Goal: Information Seeking & Learning: Learn about a topic

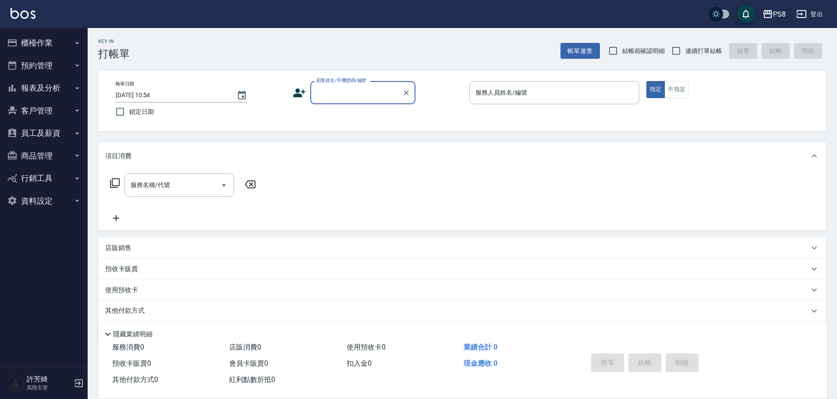
click at [48, 88] on button "報表及分析" at bounding box center [44, 88] width 81 height 23
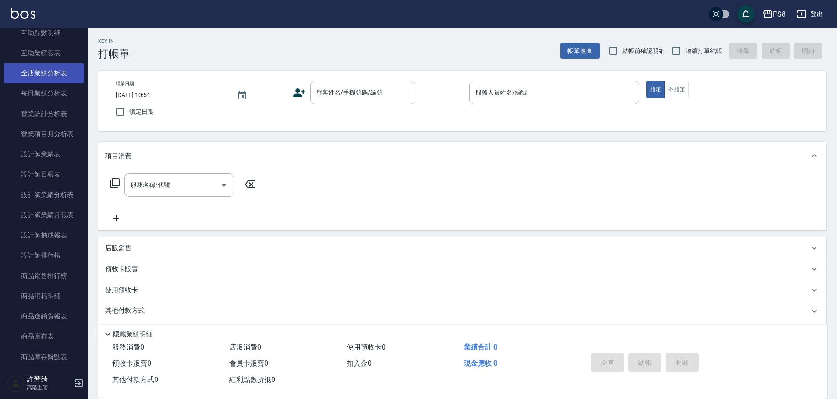
scroll to position [263, 0]
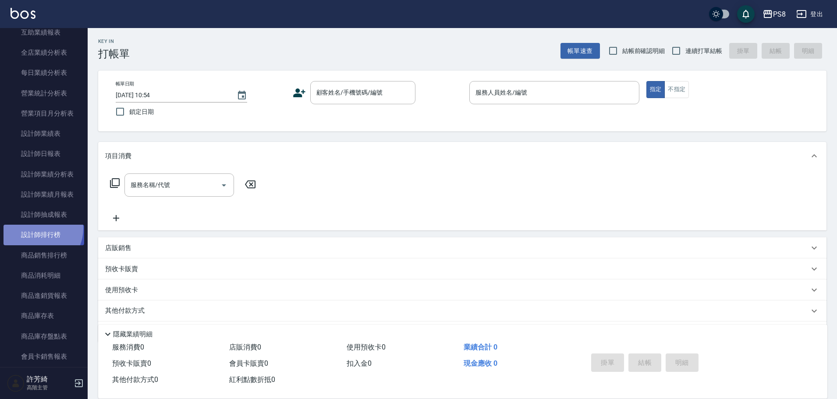
click at [37, 228] on link "設計師排行榜" at bounding box center [44, 235] width 81 height 20
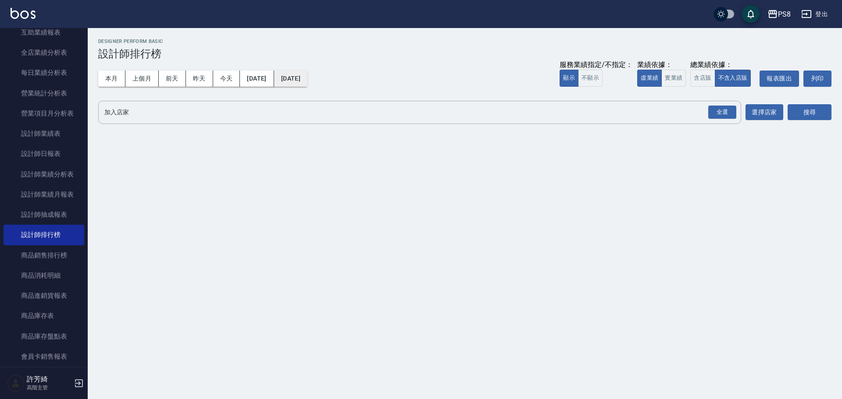
click at [307, 77] on button "[DATE]" at bounding box center [290, 79] width 33 height 16
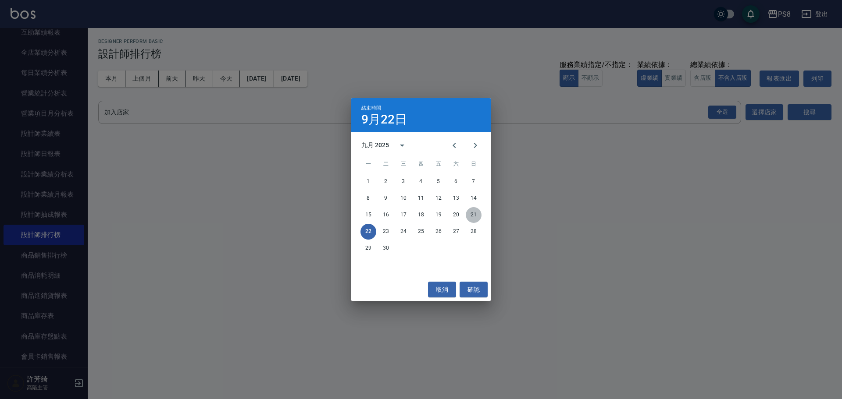
click at [479, 213] on button "21" at bounding box center [474, 215] width 16 height 16
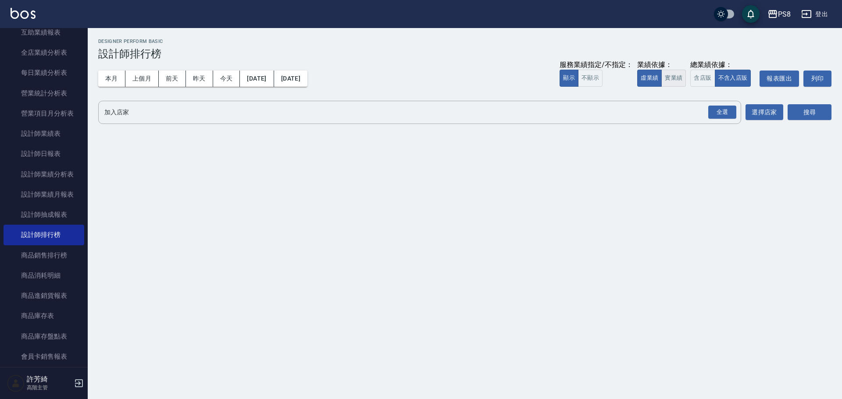
click at [682, 78] on button "實業績" at bounding box center [673, 78] width 25 height 17
click at [721, 112] on div "全選" at bounding box center [722, 113] width 28 height 14
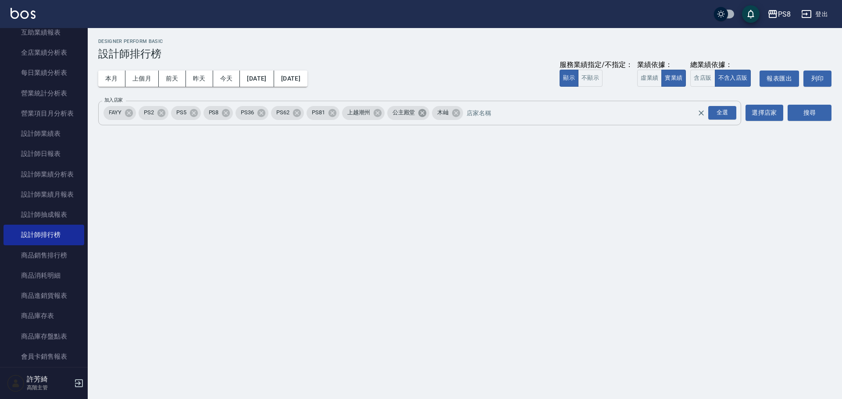
click at [424, 111] on icon at bounding box center [422, 113] width 8 height 8
click at [378, 114] on icon at bounding box center [378, 113] width 10 height 10
click at [127, 112] on icon at bounding box center [129, 113] width 8 height 8
drag, startPoint x: 808, startPoint y: 113, endPoint x: 702, endPoint y: 114, distance: 106.1
click at [808, 112] on button "搜尋" at bounding box center [809, 113] width 44 height 16
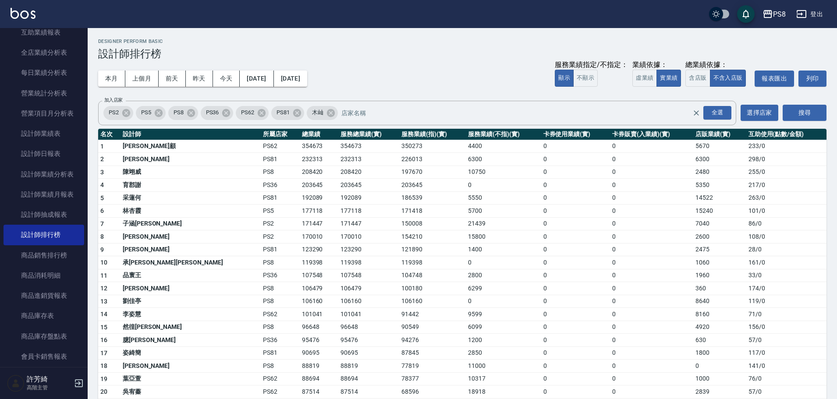
click at [300, 141] on td "354673" at bounding box center [319, 146] width 39 height 13
drag, startPoint x: 208, startPoint y: 146, endPoint x: 233, endPoint y: 148, distance: 25.5
click at [300, 148] on td "354673" at bounding box center [319, 146] width 39 height 13
copy td "354673"
drag, startPoint x: 755, startPoint y: 292, endPoint x: 700, endPoint y: 285, distance: 55.2
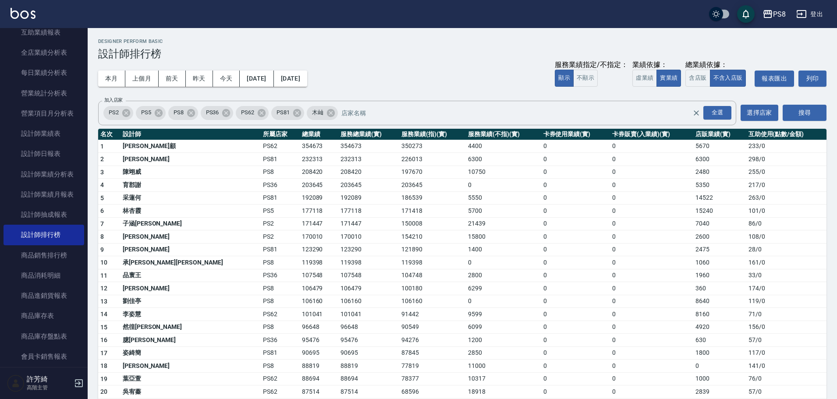
click at [755, 292] on td "174 / 0" at bounding box center [787, 288] width 80 height 13
drag, startPoint x: 206, startPoint y: 182, endPoint x: 214, endPoint y: 182, distance: 8.3
click at [300, 182] on td "203645" at bounding box center [319, 185] width 39 height 13
click at [261, 195] on td "PS81" at bounding box center [280, 198] width 39 height 13
drag, startPoint x: 204, startPoint y: 199, endPoint x: 239, endPoint y: 198, distance: 34.6
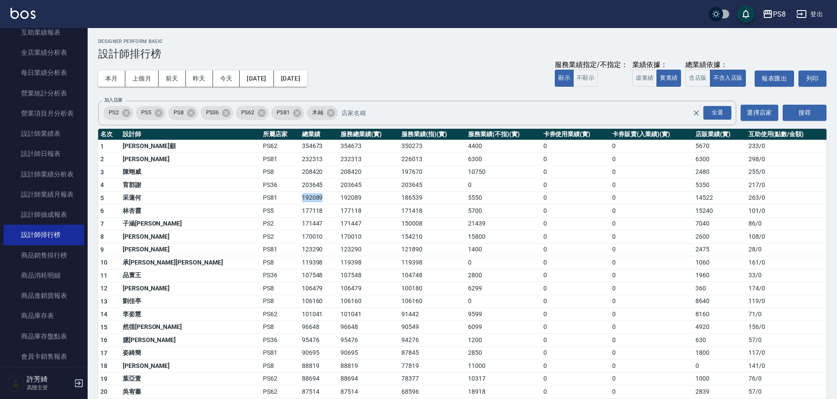
click at [239, 198] on tr "5 采蓮何 PS81 192089 192089 186539 5550 0 0 14522 263 / 0" at bounding box center [462, 198] width 729 height 13
copy tr "192089"
click at [300, 208] on td "177118" at bounding box center [319, 211] width 39 height 13
drag, startPoint x: 207, startPoint y: 209, endPoint x: 234, endPoint y: 206, distance: 26.9
click at [300, 206] on td "177118" at bounding box center [319, 211] width 39 height 13
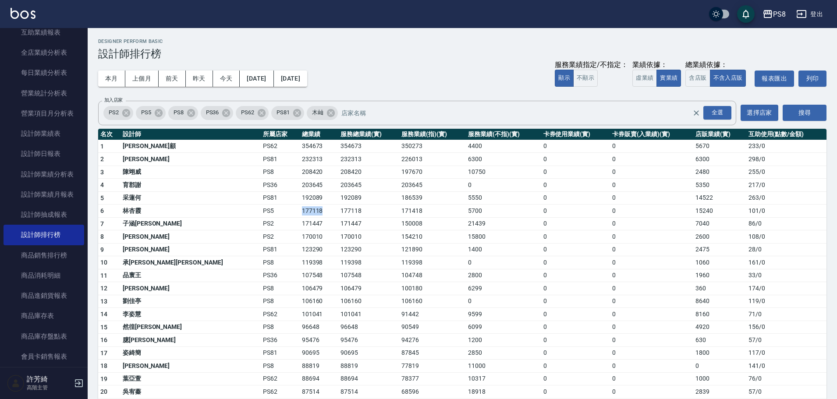
copy td "177118"
drag, startPoint x: 207, startPoint y: 223, endPoint x: 237, endPoint y: 220, distance: 30.5
click at [300, 220] on td "171447" at bounding box center [319, 223] width 39 height 13
copy td "171447"
drag, startPoint x: 208, startPoint y: 261, endPoint x: 239, endPoint y: 261, distance: 31.1
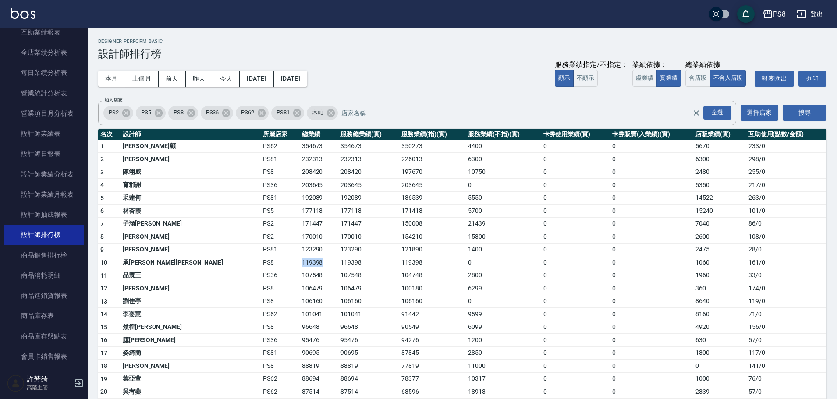
click at [300, 261] on td "119398" at bounding box center [319, 262] width 39 height 13
copy td "119398"
click at [300, 289] on td "106479" at bounding box center [319, 288] width 39 height 13
drag, startPoint x: 208, startPoint y: 288, endPoint x: 237, endPoint y: 288, distance: 28.9
click at [300, 288] on td "106479" at bounding box center [319, 288] width 39 height 13
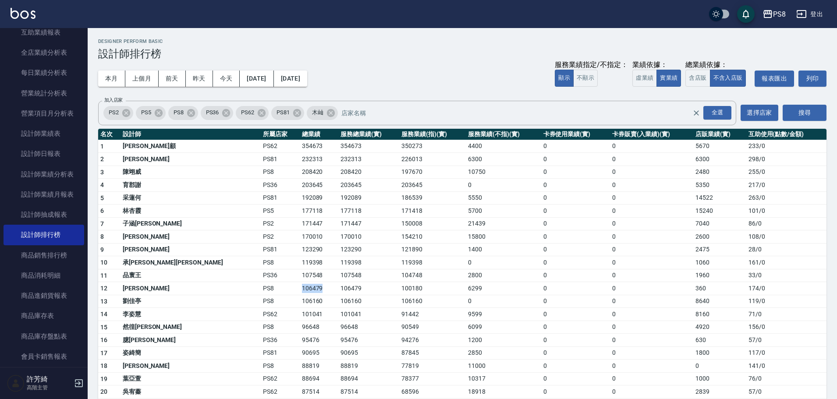
copy td "106479"
drag, startPoint x: 203, startPoint y: 300, endPoint x: 236, endPoint y: 298, distance: 32.9
click at [236, 298] on tr "13 [PERSON_NAME]PS8 106160 106160 106160 0 0 0 8640 119 / 0" at bounding box center [462, 301] width 729 height 13
drag, startPoint x: 207, startPoint y: 326, endPoint x: 236, endPoint y: 326, distance: 29.4
click at [300, 326] on td "96648" at bounding box center [319, 327] width 39 height 13
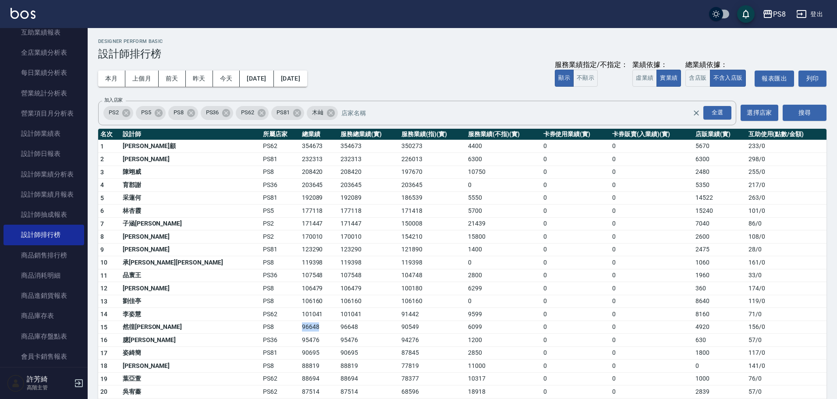
copy td "96648"
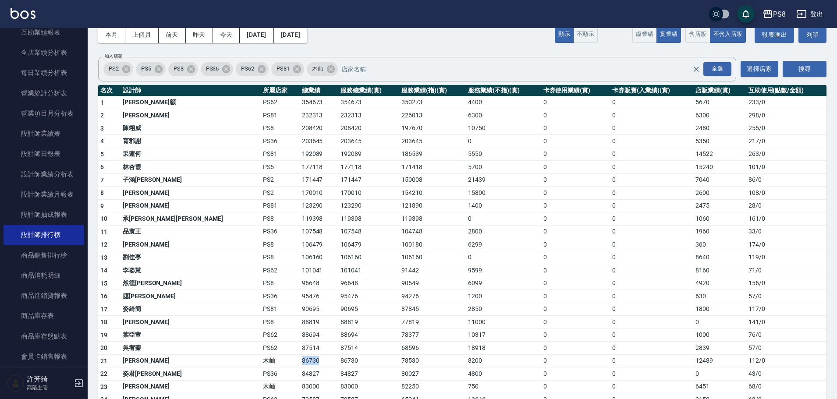
drag, startPoint x: 202, startPoint y: 360, endPoint x: 230, endPoint y: 360, distance: 28.5
click at [230, 360] on tr "21 [PERSON_NAME] 86730 86730 78530 8200 0 0 12489 112 / 0" at bounding box center [462, 361] width 729 height 13
copy tr "木屾 86730"
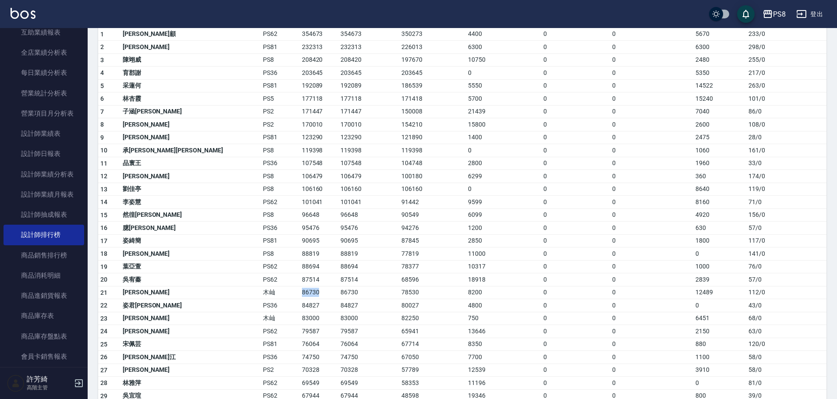
scroll to position [132, 0]
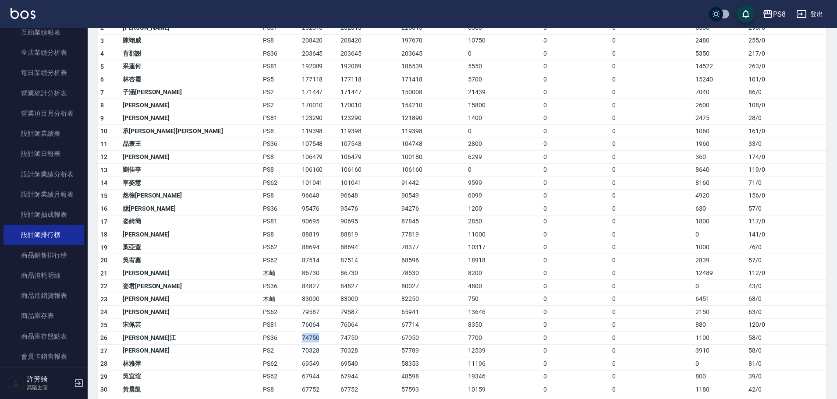
drag, startPoint x: 207, startPoint y: 336, endPoint x: 228, endPoint y: 336, distance: 20.6
click at [300, 336] on td "74750" at bounding box center [319, 338] width 39 height 13
drag, startPoint x: 221, startPoint y: 337, endPoint x: 244, endPoint y: 237, distance: 102.6
click at [300, 237] on td "88819" at bounding box center [319, 234] width 39 height 13
drag, startPoint x: 201, startPoint y: 338, endPoint x: 231, endPoint y: 335, distance: 30.0
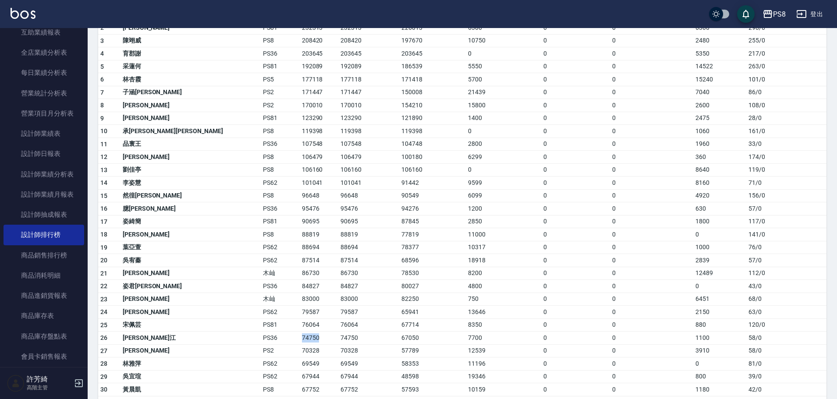
click at [231, 335] on tr "26 沛渝江 PS36 74750 74750 67050 7700 0 0 1100 58 / 0" at bounding box center [462, 338] width 729 height 13
copy tr "74750"
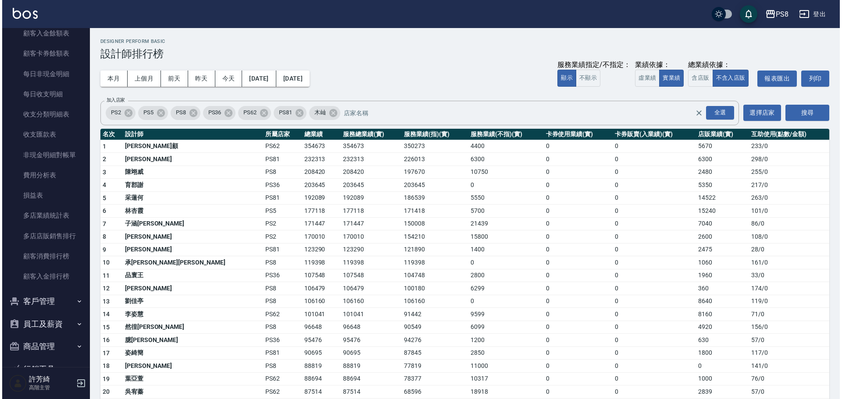
scroll to position [702, 0]
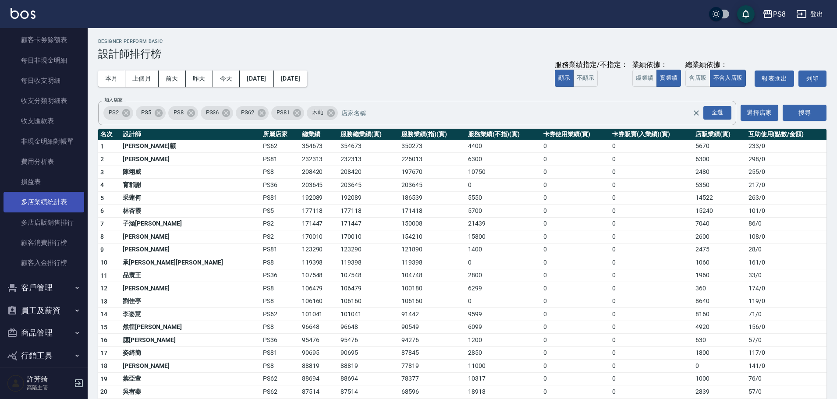
click at [51, 209] on link "多店業績統計表" at bounding box center [44, 202] width 81 height 20
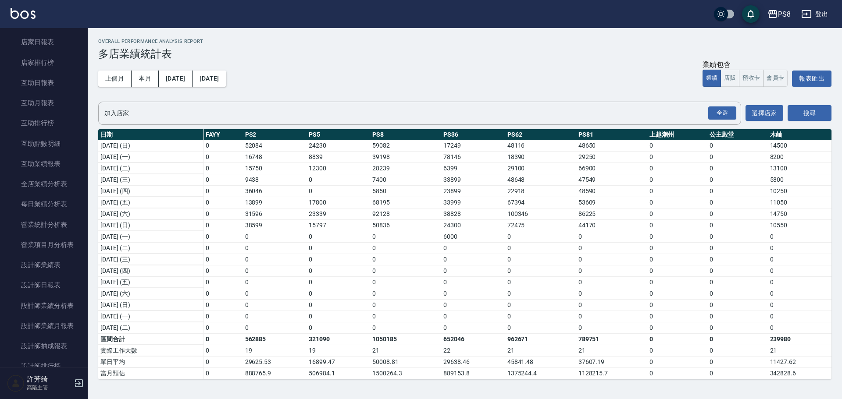
scroll to position [88, 0]
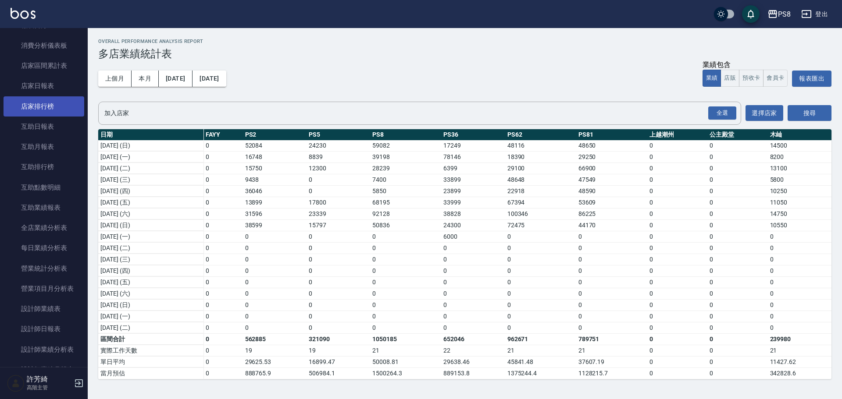
click at [48, 100] on link "店家排行榜" at bounding box center [44, 106] width 81 height 20
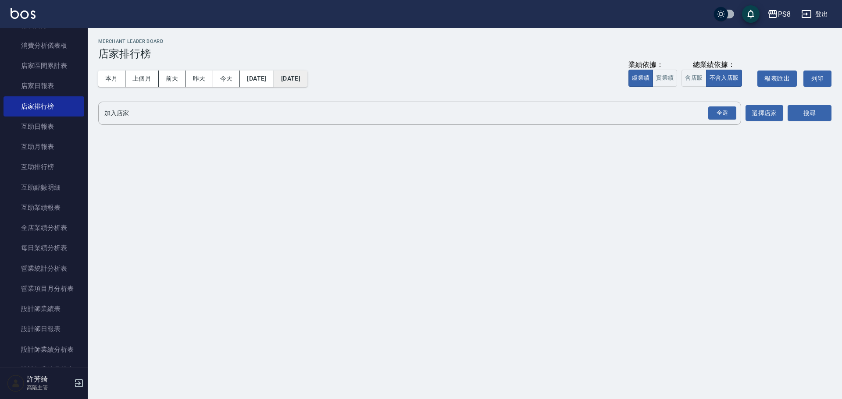
click at [307, 77] on button "[DATE]" at bounding box center [290, 79] width 33 height 16
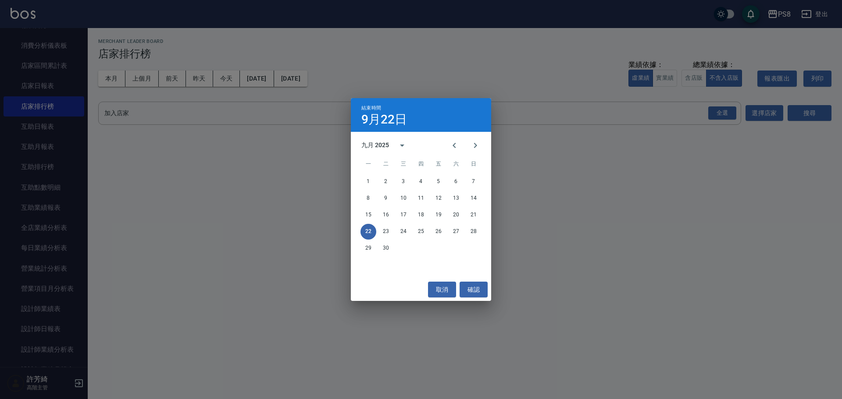
click at [481, 210] on div "15 16 17 18 19 20 21" at bounding box center [421, 215] width 140 height 16
click at [477, 214] on button "21" at bounding box center [474, 215] width 16 height 16
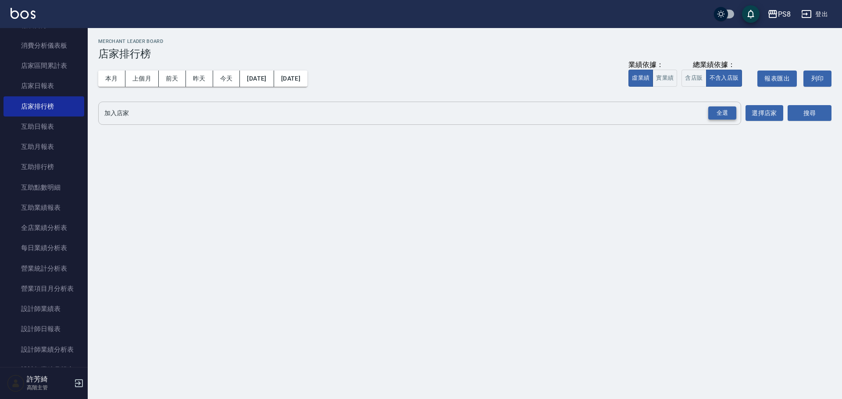
click at [716, 109] on div "全選" at bounding box center [722, 114] width 28 height 14
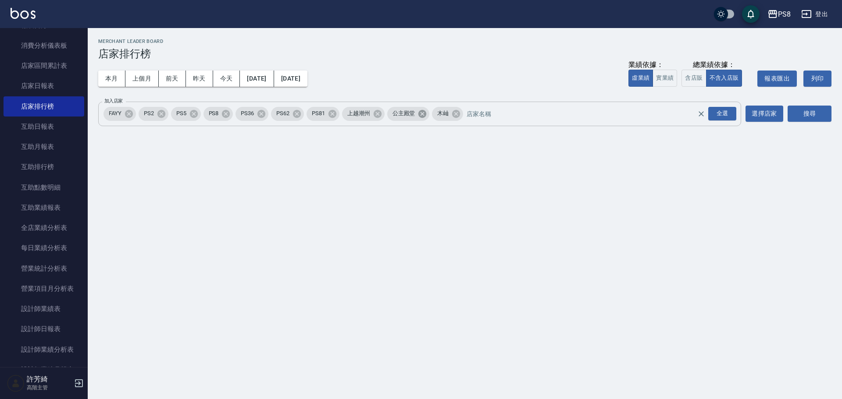
click at [426, 114] on icon at bounding box center [422, 114] width 8 height 8
click at [378, 115] on icon at bounding box center [378, 114] width 10 height 10
click at [128, 116] on icon at bounding box center [129, 114] width 8 height 8
drag, startPoint x: 812, startPoint y: 112, endPoint x: 683, endPoint y: 123, distance: 129.0
click at [812, 112] on button "搜尋" at bounding box center [809, 114] width 44 height 16
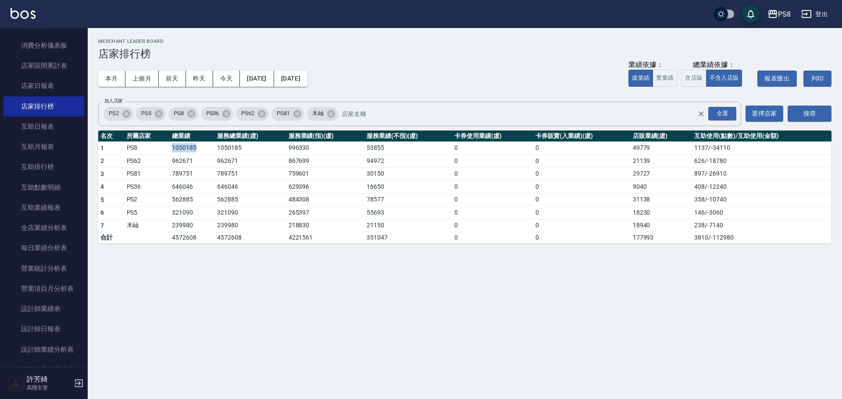
drag, startPoint x: 172, startPoint y: 148, endPoint x: 199, endPoint y: 148, distance: 27.2
click at [199, 148] on td "1050185" at bounding box center [192, 148] width 45 height 13
copy td "1050185"
drag, startPoint x: 170, startPoint y: 164, endPoint x: 194, endPoint y: 159, distance: 24.9
click at [194, 159] on td "962671" at bounding box center [192, 161] width 45 height 13
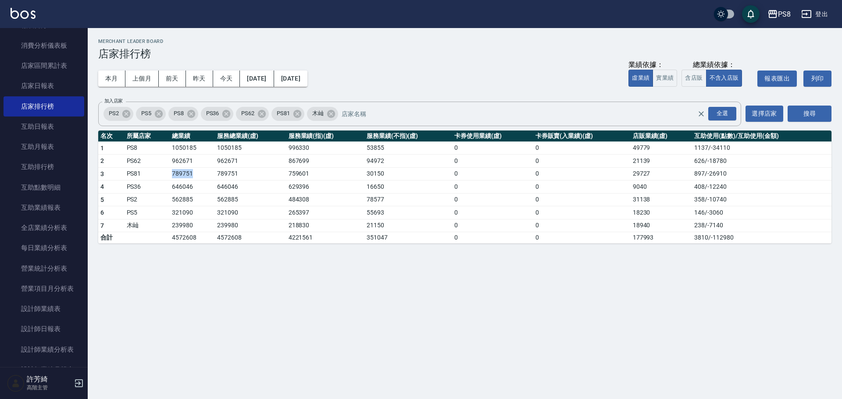
drag, startPoint x: 171, startPoint y: 174, endPoint x: 195, endPoint y: 170, distance: 24.4
click at [195, 170] on td "789751" at bounding box center [192, 173] width 45 height 13
drag, startPoint x: 169, startPoint y: 188, endPoint x: 191, endPoint y: 185, distance: 21.6
click at [192, 185] on tr "4 PS36 646046 646046 629396 16650 0 0 9040 408 / -12240" at bounding box center [464, 187] width 733 height 13
drag, startPoint x: 166, startPoint y: 200, endPoint x: 191, endPoint y: 200, distance: 25.0
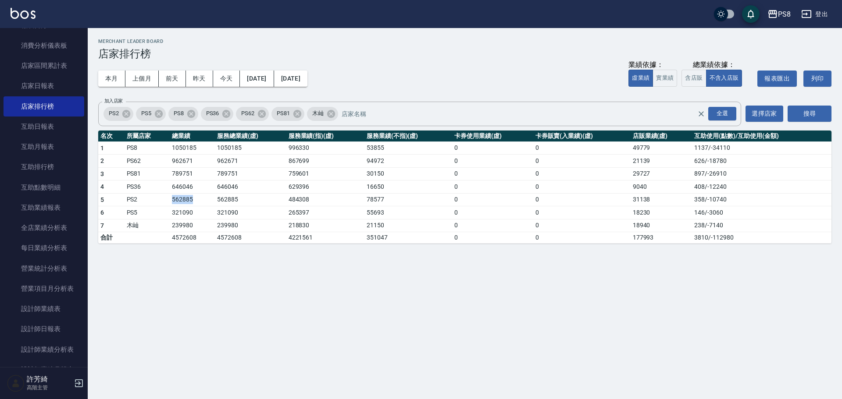
click at [191, 200] on tr "5 PS2 562885 562885 484308 78577 0 0 31138 358 / -10740" at bounding box center [464, 199] width 733 height 13
drag, startPoint x: 185, startPoint y: 213, endPoint x: 208, endPoint y: 213, distance: 23.7
click at [208, 213] on tr "6 PS5 321090 321090 265397 55693 0 0 18230 146 / -3060" at bounding box center [464, 213] width 733 height 13
drag, startPoint x: 192, startPoint y: 224, endPoint x: 198, endPoint y: 225, distance: 6.6
click at [198, 225] on tr "7 木屾 239980 239980 218830 21150 0 0 18940 238 / -7140" at bounding box center [464, 225] width 733 height 13
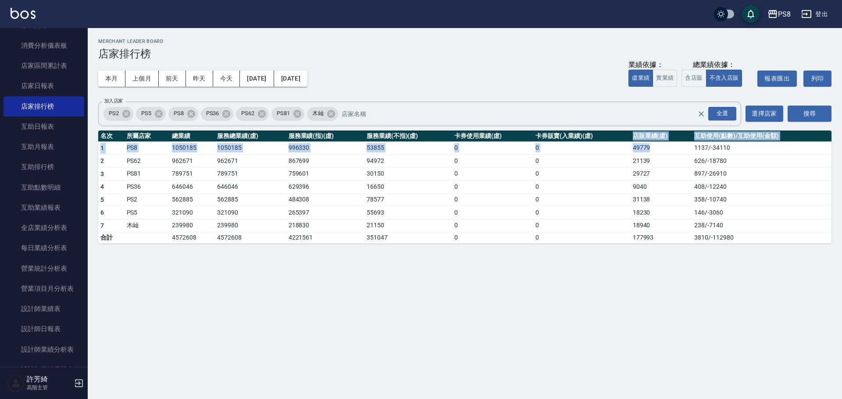
drag, startPoint x: 626, startPoint y: 139, endPoint x: 656, endPoint y: 147, distance: 31.4
click at [656, 147] on table "名次 所屬店家 總業績 服務總業績(虛) 服務業績(指)(虛) 服務業績(不指)(虛) 卡券使用業績(虛) 卡券販賣(入業績)(虛) 店販業績(虛) 互助使用…" at bounding box center [464, 188] width 733 height 114
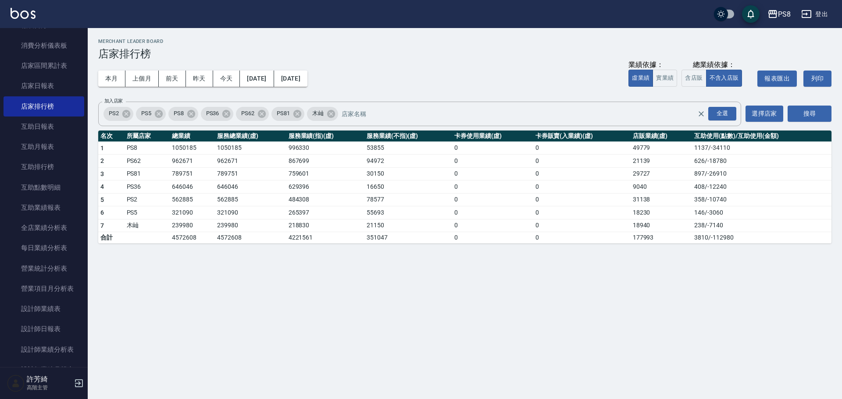
drag, startPoint x: 641, startPoint y: 146, endPoint x: 599, endPoint y: 93, distance: 67.4
click at [599, 93] on div "本月 上個月 [DATE] [DATE] [DATE] [DATE] [DATE] 業績依據： 虛業績 實業績 總業績依據： 含店販 不含入店販 報表匯出 列印" at bounding box center [464, 78] width 733 height 37
drag, startPoint x: 630, startPoint y: 149, endPoint x: 653, endPoint y: 147, distance: 22.4
click at [653, 147] on td "49779" at bounding box center [661, 148] width 62 height 13
drag, startPoint x: 622, startPoint y: 160, endPoint x: 666, endPoint y: 161, distance: 43.9
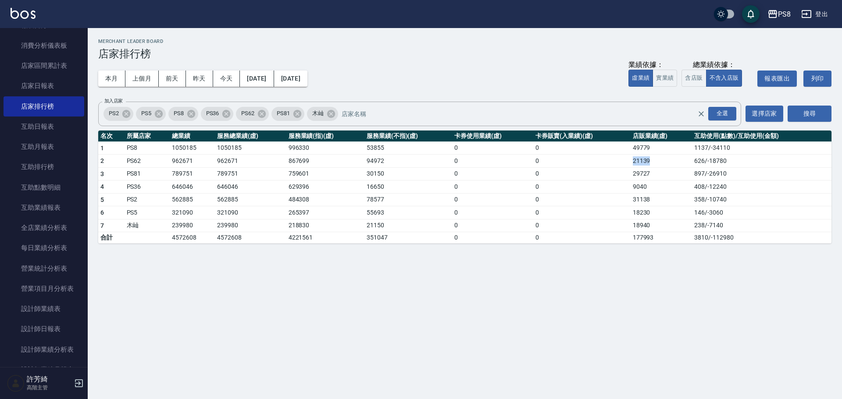
click at [666, 161] on tr "2 PS62 962671 962671 867699 94972 0 0 21139 626 / -18780" at bounding box center [464, 161] width 733 height 13
drag, startPoint x: 629, startPoint y: 174, endPoint x: 656, endPoint y: 174, distance: 26.7
click at [656, 174] on tr "3 PS81 789751 789751 759601 30150 0 0 29727 897 / -26910" at bounding box center [464, 173] width 733 height 13
drag, startPoint x: 627, startPoint y: 189, endPoint x: 655, endPoint y: 185, distance: 27.8
click at [655, 185] on tr "4 PS36 646046 646046 629396 16650 0 0 9040 408 / -12240" at bounding box center [464, 187] width 733 height 13
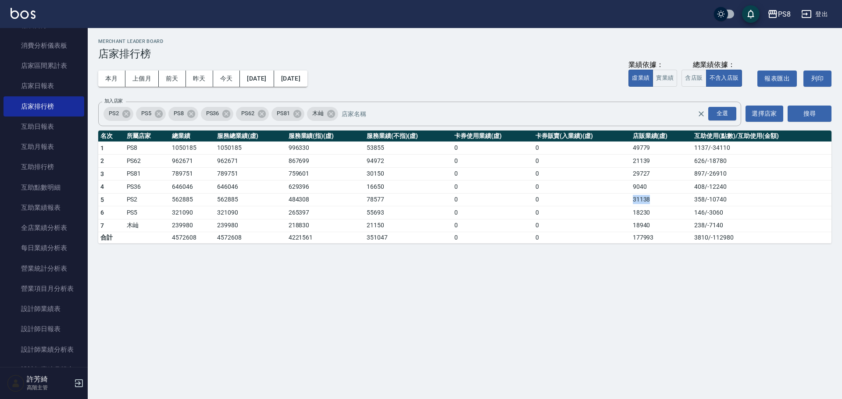
drag, startPoint x: 625, startPoint y: 201, endPoint x: 658, endPoint y: 199, distance: 33.4
click at [658, 199] on tr "5 PS2 562885 562885 484308 78577 0 0 31138 358 / -10740" at bounding box center [464, 199] width 733 height 13
drag, startPoint x: 660, startPoint y: 210, endPoint x: 669, endPoint y: 210, distance: 8.8
click at [669, 210] on tr "6 PS5 321090 321090 265397 55693 0 0 18230 146 / -3060" at bounding box center [464, 213] width 733 height 13
drag, startPoint x: 628, startPoint y: 226, endPoint x: 659, endPoint y: 225, distance: 31.1
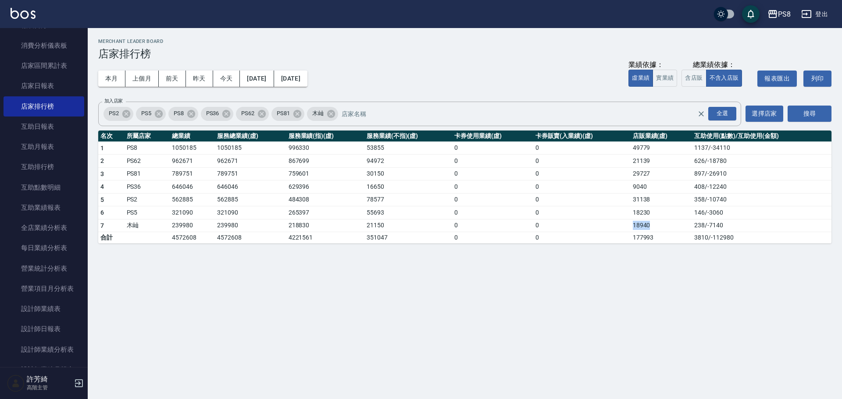
click at [659, 225] on tr "7 木屾 239980 239980 218830 21150 0 0 18940 238 / -7140" at bounding box center [464, 225] width 733 height 13
click at [135, 80] on button "上個月" at bounding box center [141, 79] width 33 height 16
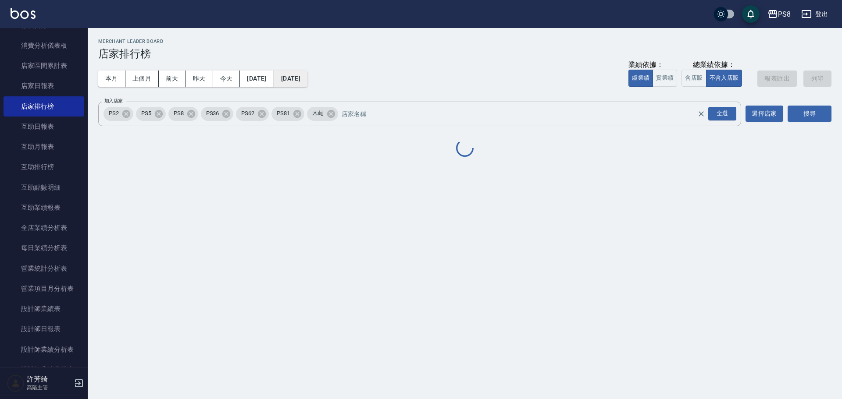
click at [298, 80] on button "[DATE]" at bounding box center [290, 79] width 33 height 16
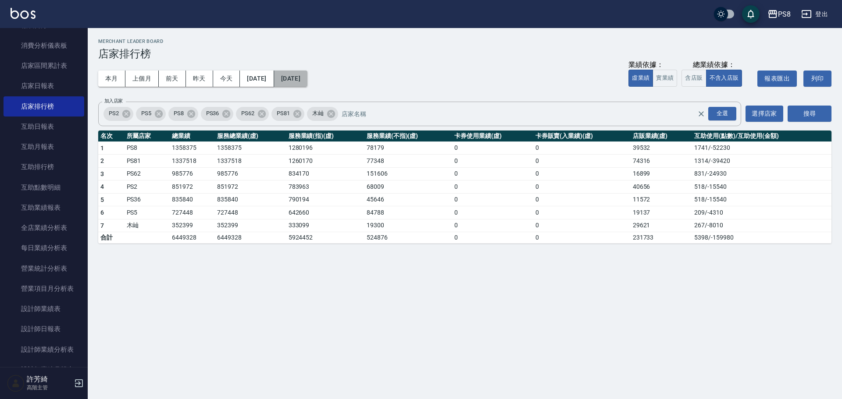
click at [307, 84] on button "[DATE]" at bounding box center [290, 79] width 33 height 16
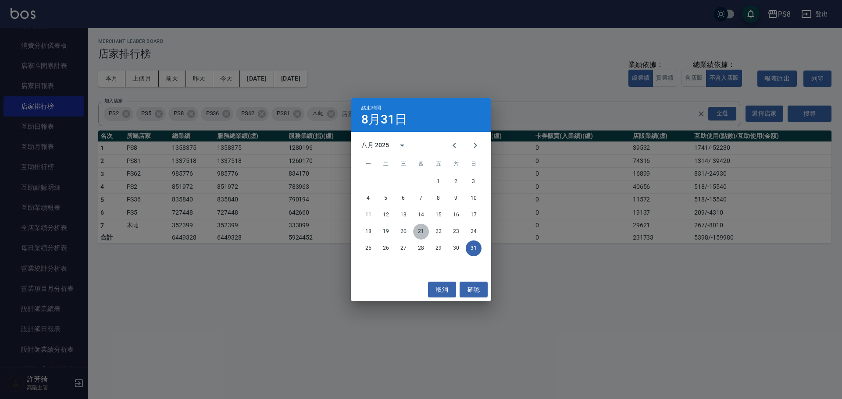
click at [422, 231] on button "21" at bounding box center [421, 232] width 16 height 16
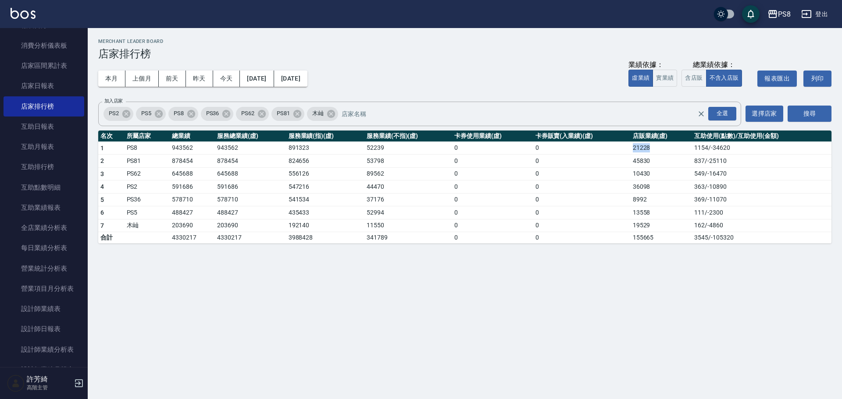
drag, startPoint x: 630, startPoint y: 148, endPoint x: 656, endPoint y: 147, distance: 25.4
click at [656, 147] on td "21228" at bounding box center [661, 148] width 62 height 13
drag, startPoint x: 640, startPoint y: 147, endPoint x: 171, endPoint y: 149, distance: 468.3
click at [171, 149] on td "943562" at bounding box center [192, 148] width 45 height 13
drag, startPoint x: 170, startPoint y: 148, endPoint x: 193, endPoint y: 148, distance: 22.8
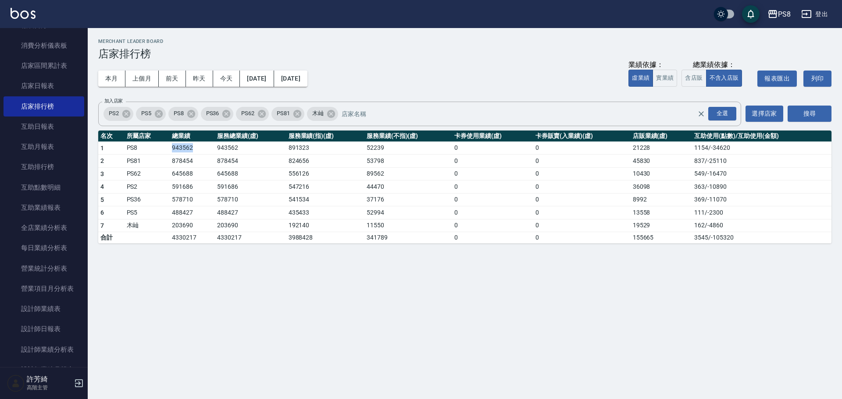
click at [193, 148] on td "943562" at bounding box center [192, 148] width 45 height 13
drag, startPoint x: 629, startPoint y: 148, endPoint x: 657, endPoint y: 148, distance: 28.1
click at [657, 148] on tr "1 PS8 943562 943562 891323 52239 0 0 21228 1154 / -34620" at bounding box center [464, 148] width 733 height 13
drag, startPoint x: 162, startPoint y: 163, endPoint x: 189, endPoint y: 162, distance: 27.2
click at [189, 162] on tr "2 PS81 878454 878454 824656 53798 0 0 45830 837 / -25110" at bounding box center [464, 161] width 733 height 13
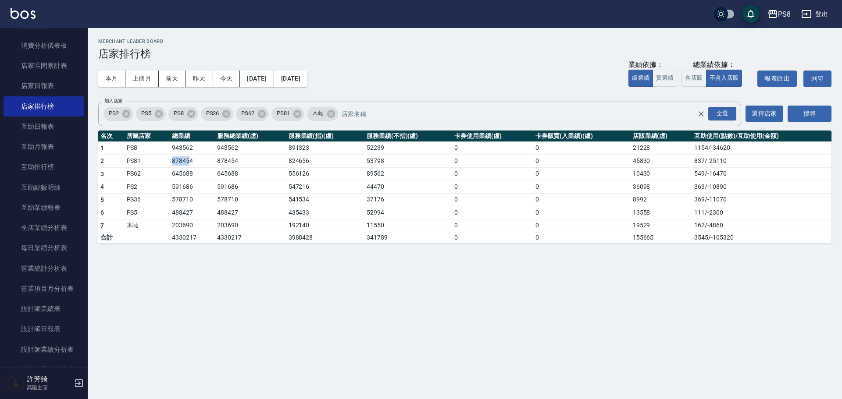
click at [172, 162] on td "878454" at bounding box center [192, 161] width 45 height 13
drag, startPoint x: 181, startPoint y: 160, endPoint x: 197, endPoint y: 161, distance: 16.7
click at [197, 161] on tr "2 PS81 878454 878454 824656 53798 0 0 45830 837 / -25110" at bounding box center [464, 161] width 733 height 13
drag, startPoint x: 627, startPoint y: 157, endPoint x: 659, endPoint y: 162, distance: 32.4
click at [659, 162] on tr "2 PS81 878454 878454 824656 53798 0 0 45830 837 / -25110" at bounding box center [464, 161] width 733 height 13
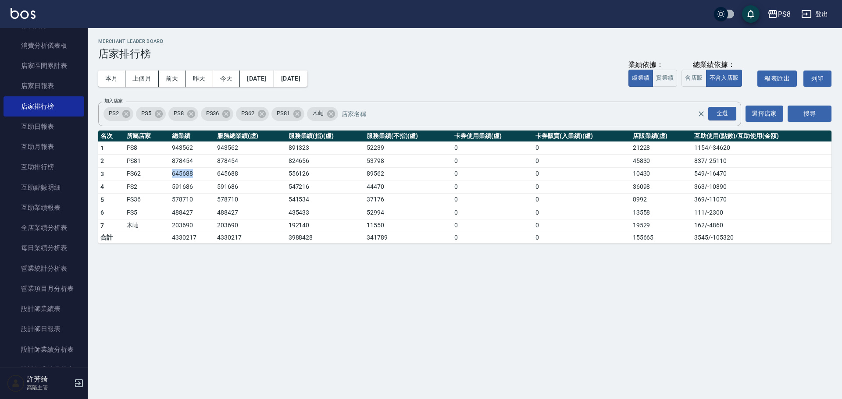
drag, startPoint x: 157, startPoint y: 172, endPoint x: 198, endPoint y: 173, distance: 41.7
click at [204, 172] on tr "3 PS62 645688 645688 556126 89562 0 0 10430 549 / -16470" at bounding box center [464, 173] width 733 height 13
drag, startPoint x: 638, startPoint y: 175, endPoint x: 659, endPoint y: 174, distance: 21.1
click at [659, 174] on tr "3 PS62 645688 645688 556126 89562 0 0 10430 549 / -16470" at bounding box center [464, 173] width 733 height 13
drag, startPoint x: 172, startPoint y: 186, endPoint x: 198, endPoint y: 186, distance: 25.9
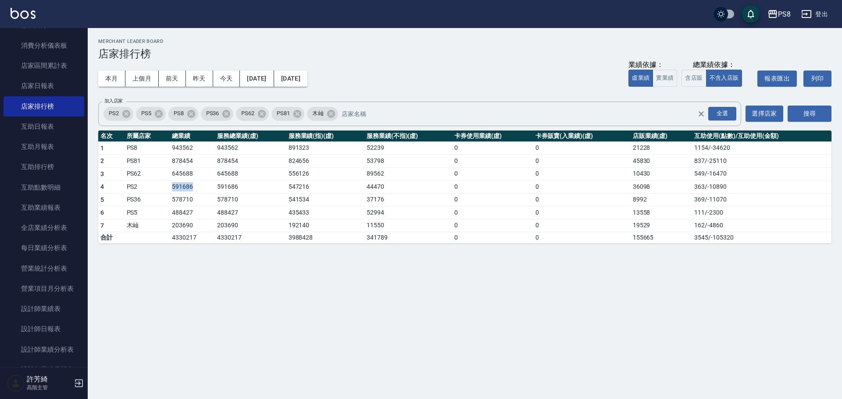
click at [198, 186] on tr "4 PS2 591686 591686 547216 44470 0 0 36098 363 / -10890" at bounding box center [464, 187] width 733 height 13
drag, startPoint x: 628, startPoint y: 185, endPoint x: 657, endPoint y: 185, distance: 29.4
click at [657, 185] on tr "4 PS2 591686 591686 547216 44470 0 0 36098 363 / -10890" at bounding box center [464, 187] width 733 height 13
drag, startPoint x: 161, startPoint y: 200, endPoint x: 199, endPoint y: 199, distance: 38.2
click at [199, 199] on tr "5 PS36 578710 578710 541534 37176 0 0 8992 369 / -11070" at bounding box center [464, 199] width 733 height 13
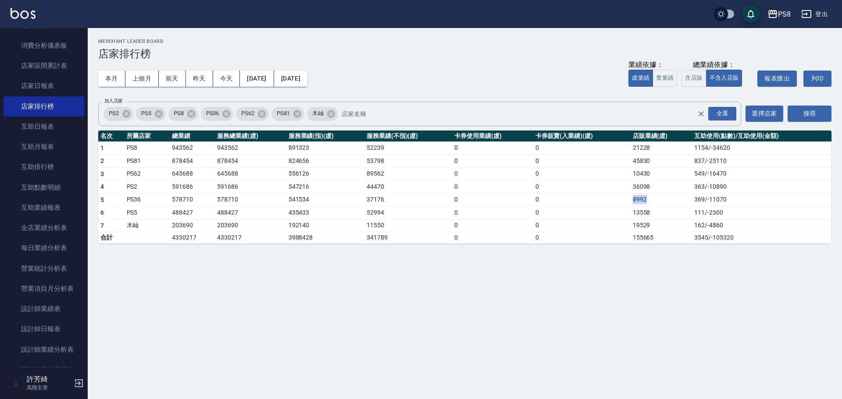
drag, startPoint x: 624, startPoint y: 199, endPoint x: 648, endPoint y: 199, distance: 23.7
click at [648, 199] on tr "5 PS36 578710 578710 541534 37176 0 0 8992 369 / -11070" at bounding box center [464, 199] width 733 height 13
drag, startPoint x: 166, startPoint y: 211, endPoint x: 197, endPoint y: 212, distance: 31.1
click at [197, 212] on tr "6 PS5 488427 488427 435433 52994 0 0 13558 111 / -2300" at bounding box center [464, 213] width 733 height 13
drag, startPoint x: 630, startPoint y: 214, endPoint x: 651, endPoint y: 209, distance: 21.2
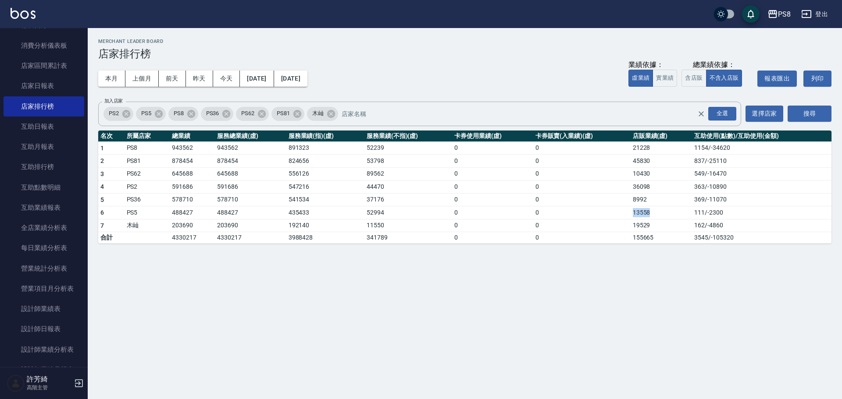
click at [651, 209] on td "13558" at bounding box center [661, 213] width 62 height 13
drag, startPoint x: 168, startPoint y: 224, endPoint x: 202, endPoint y: 224, distance: 33.8
click at [202, 224] on tr "7 木屾 203690 203690 192140 11550 0 0 19529 162 / -4860" at bounding box center [464, 225] width 733 height 13
drag, startPoint x: 620, startPoint y: 228, endPoint x: 659, endPoint y: 226, distance: 39.5
click at [659, 226] on tr "7 木屾 203690 203690 192140 11550 0 0 19529 162 / -4860" at bounding box center [464, 225] width 733 height 13
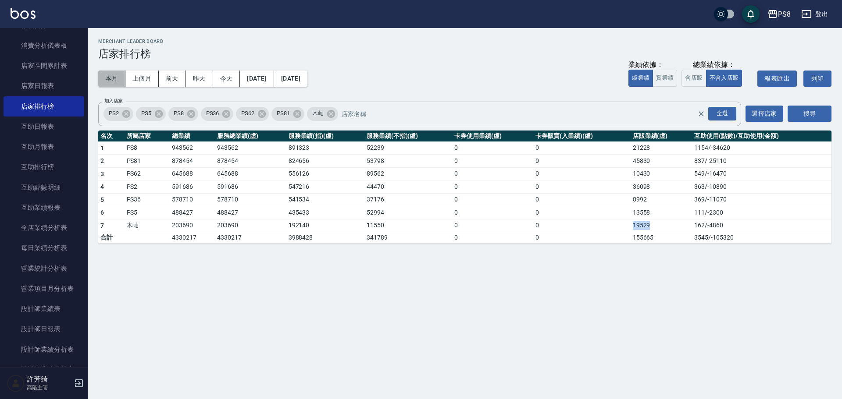
click at [110, 81] on button "本月" at bounding box center [111, 79] width 27 height 16
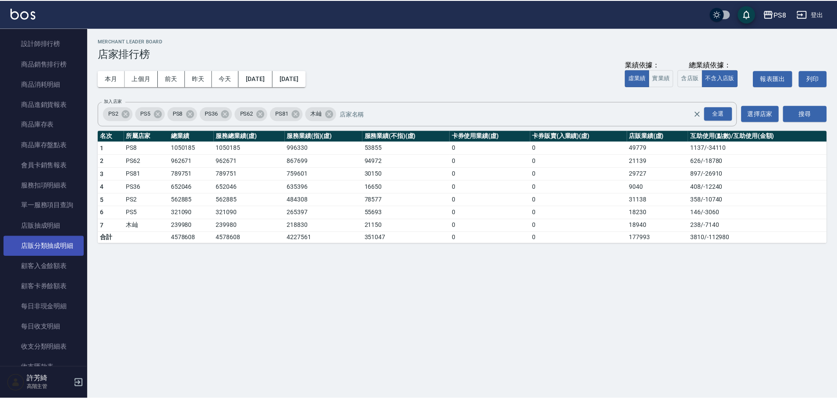
scroll to position [526, 0]
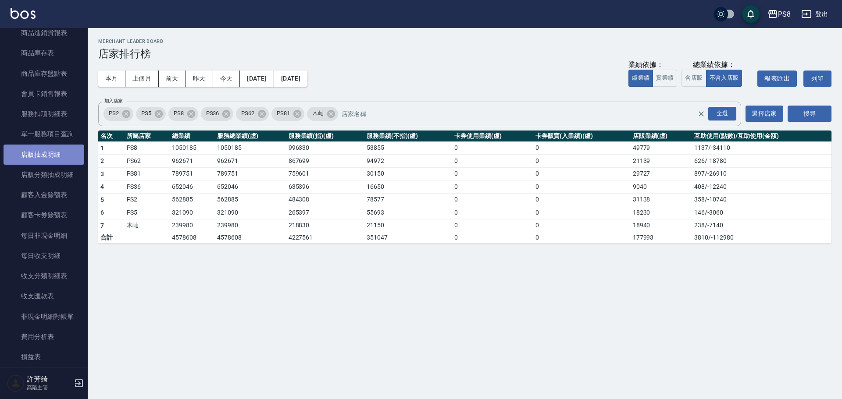
click at [54, 159] on link "店販抽成明細" at bounding box center [44, 155] width 81 height 20
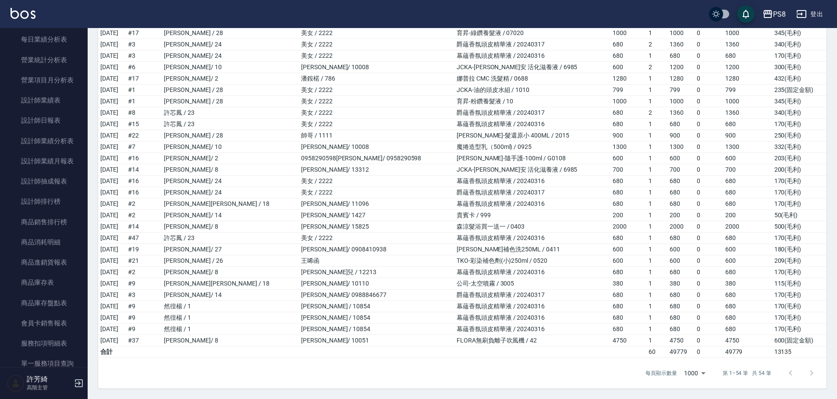
scroll to position [296, 0]
click at [55, 205] on link "設計師排行榜" at bounding box center [44, 202] width 81 height 20
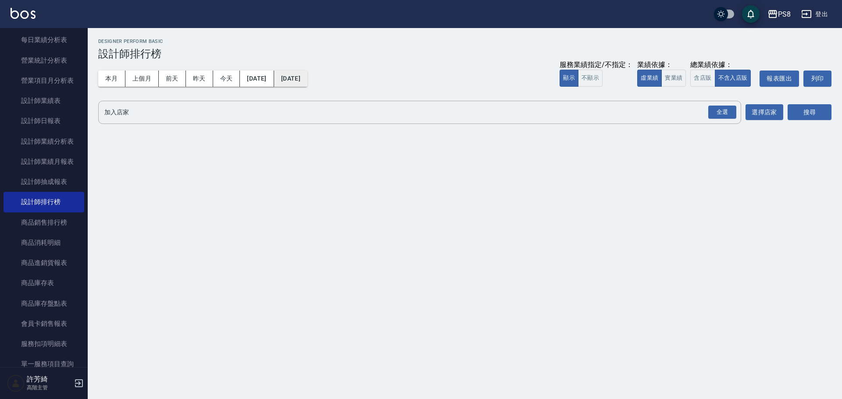
click at [307, 82] on button "[DATE]" at bounding box center [290, 79] width 33 height 16
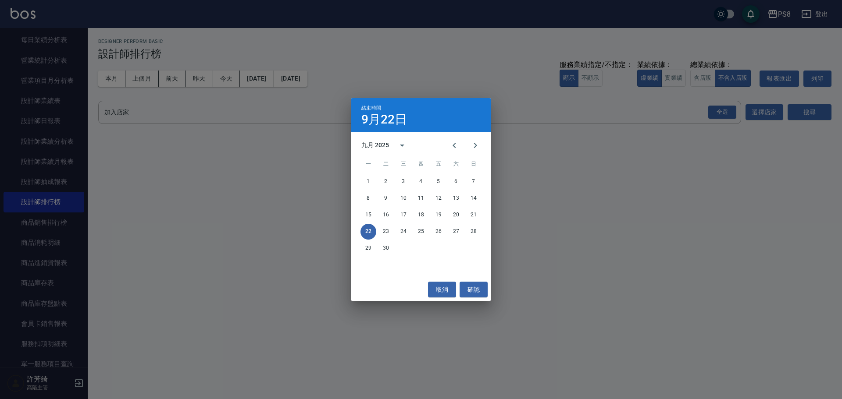
click at [474, 207] on div "15 16 17 18 19 20 21" at bounding box center [421, 215] width 140 height 16
click at [472, 218] on button "21" at bounding box center [474, 215] width 16 height 16
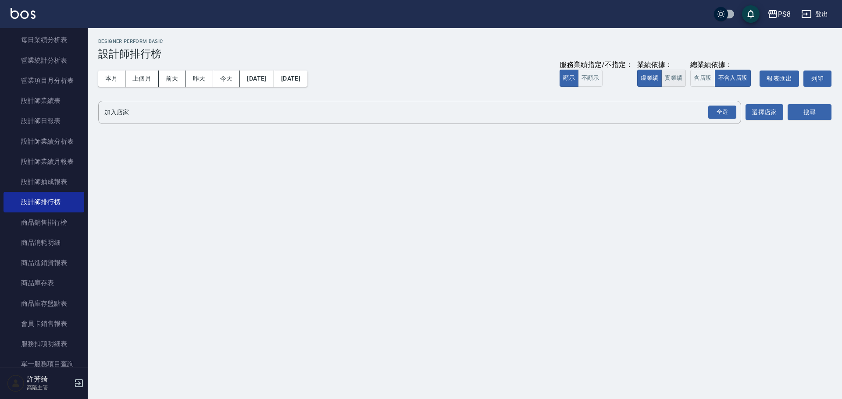
click at [675, 83] on button "實業績" at bounding box center [673, 78] width 25 height 17
click at [714, 109] on div "全選" at bounding box center [722, 113] width 28 height 14
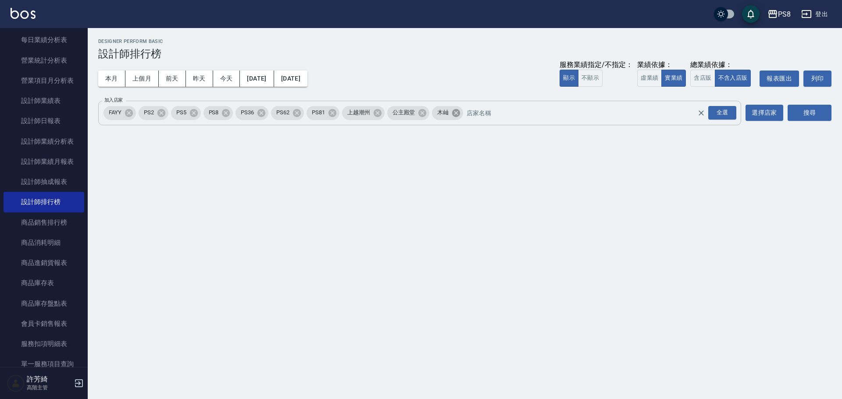
click at [458, 112] on icon at bounding box center [456, 113] width 10 height 10
click at [423, 111] on icon at bounding box center [422, 113] width 8 height 8
drag, startPoint x: 380, startPoint y: 111, endPoint x: 261, endPoint y: 116, distance: 119.4
click at [380, 111] on icon at bounding box center [378, 113] width 10 height 10
click at [130, 115] on icon at bounding box center [129, 113] width 8 height 8
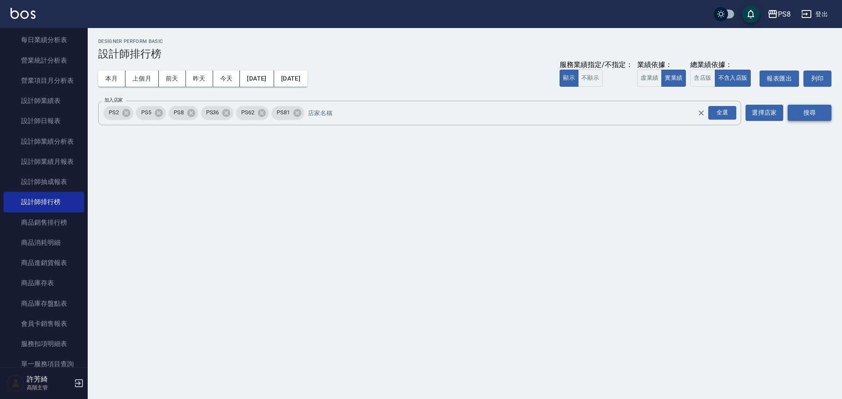
click at [817, 113] on button "搜尋" at bounding box center [809, 113] width 44 height 16
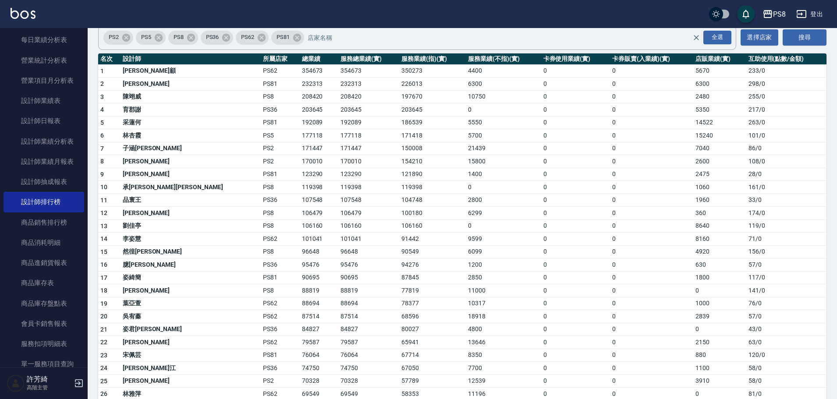
scroll to position [88, 0]
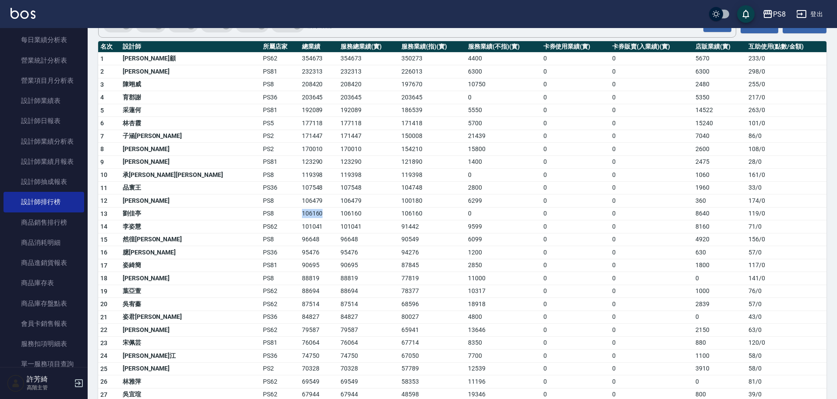
drag, startPoint x: 205, startPoint y: 213, endPoint x: 239, endPoint y: 214, distance: 34.7
click at [239, 214] on tr "13 [PERSON_NAME]PS8 106160 106160 106160 0 0 0 8640 119 / 0" at bounding box center [462, 213] width 729 height 13
